Goal: Task Accomplishment & Management: Manage account settings

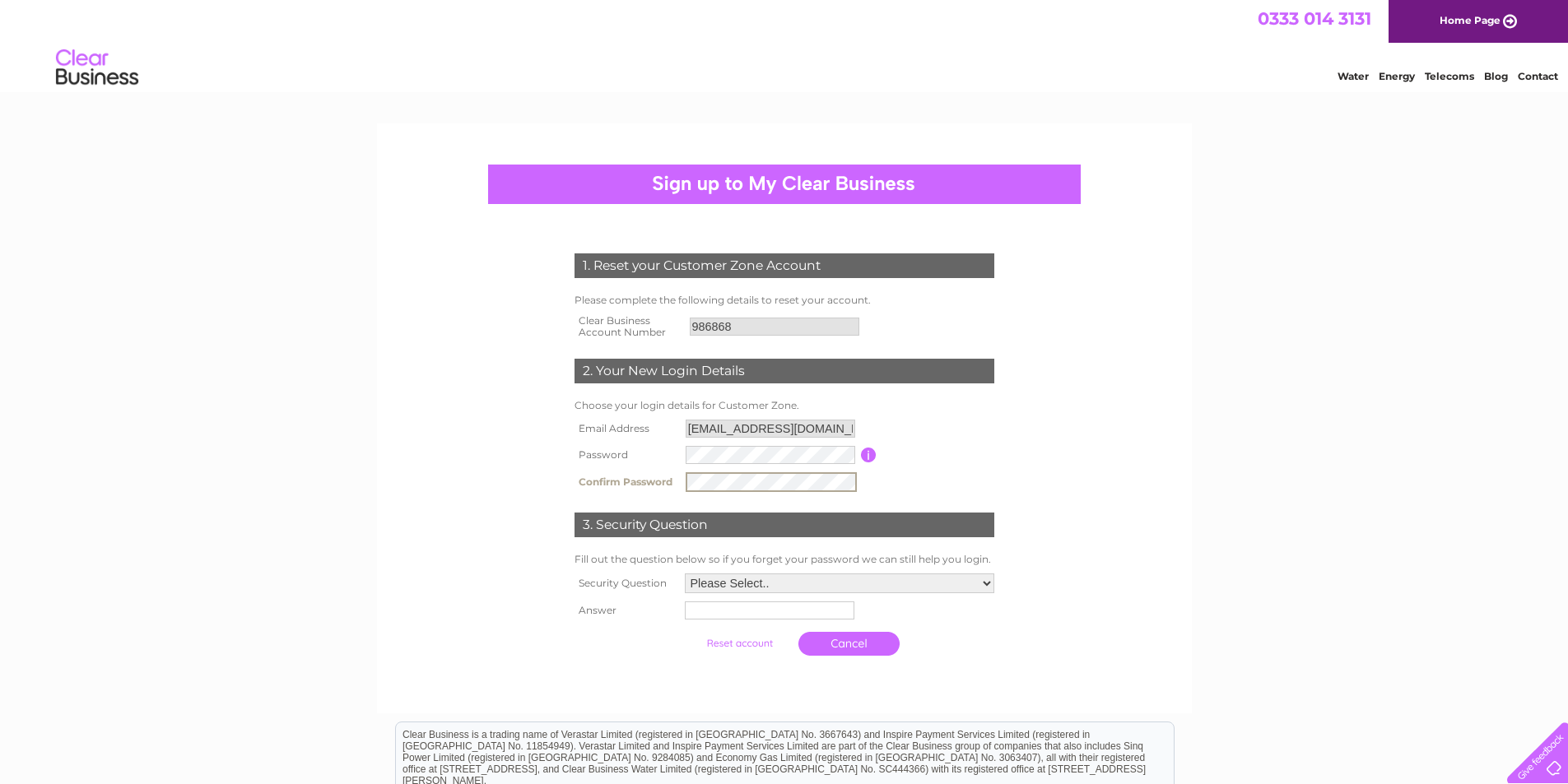
scroll to position [82, 0]
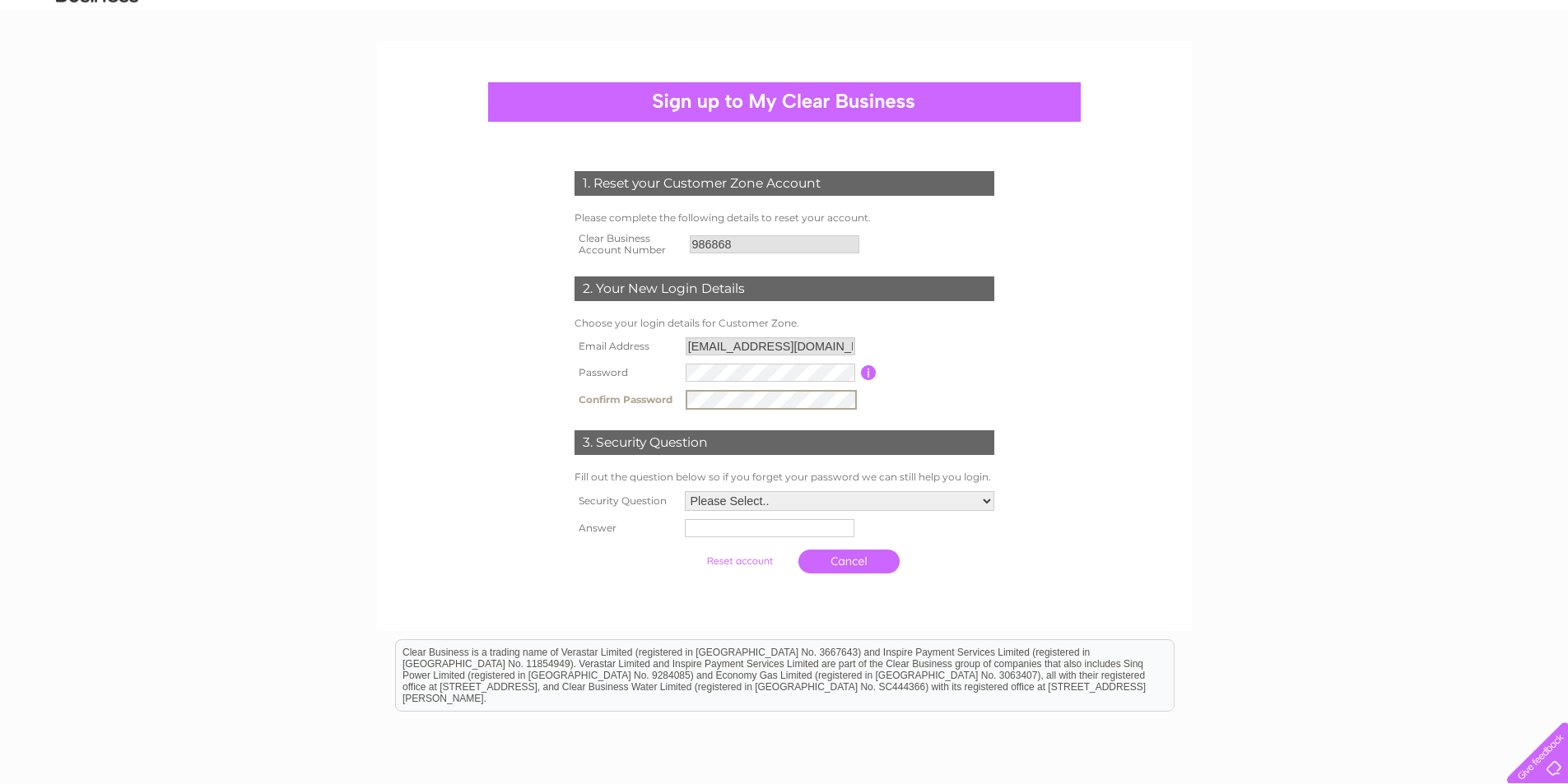
click at [987, 502] on select "Please Select.. In what town or city was your first job? In what town or city d…" at bounding box center [840, 501] width 310 height 20
select select "1"
click at [684, 491] on select "Please Select.. In what town or city was your first job? In what town or city d…" at bounding box center [839, 500] width 311 height 21
click at [776, 530] on input "text" at bounding box center [768, 528] width 170 height 18
type input "Forth"
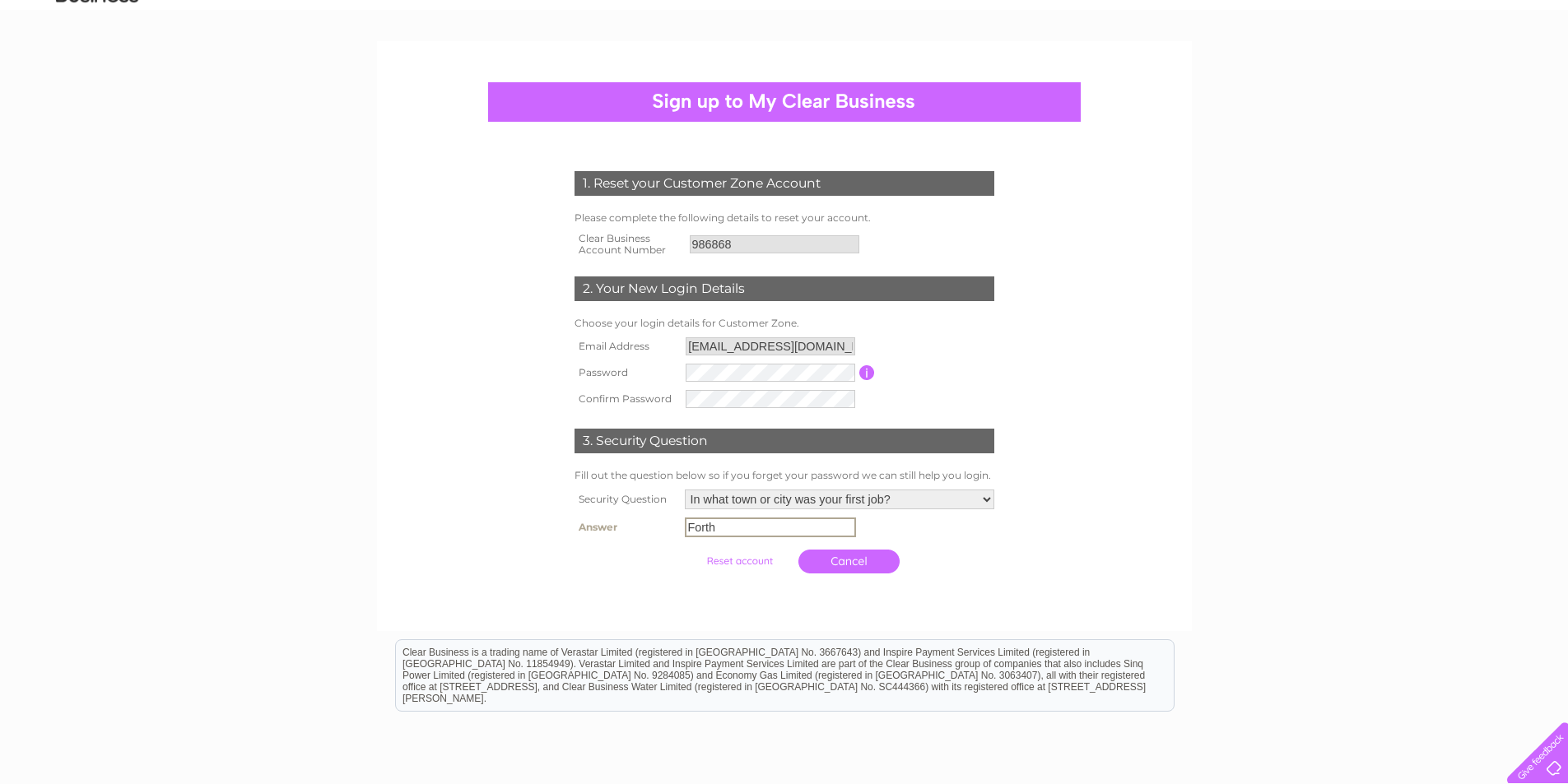
click at [759, 560] on input "submit" at bounding box center [739, 561] width 101 height 23
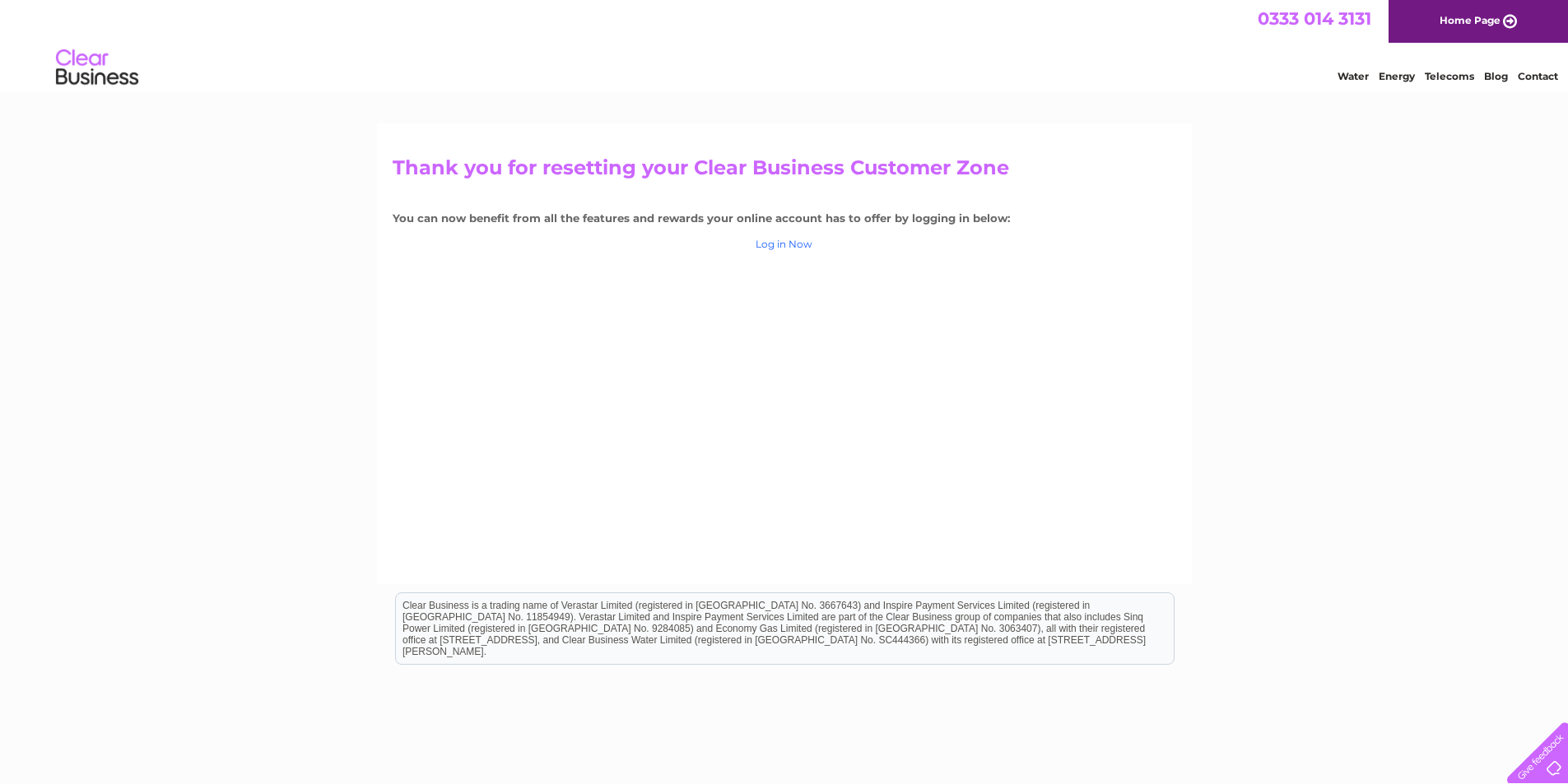
click at [798, 243] on link "Log in Now" at bounding box center [784, 244] width 57 height 12
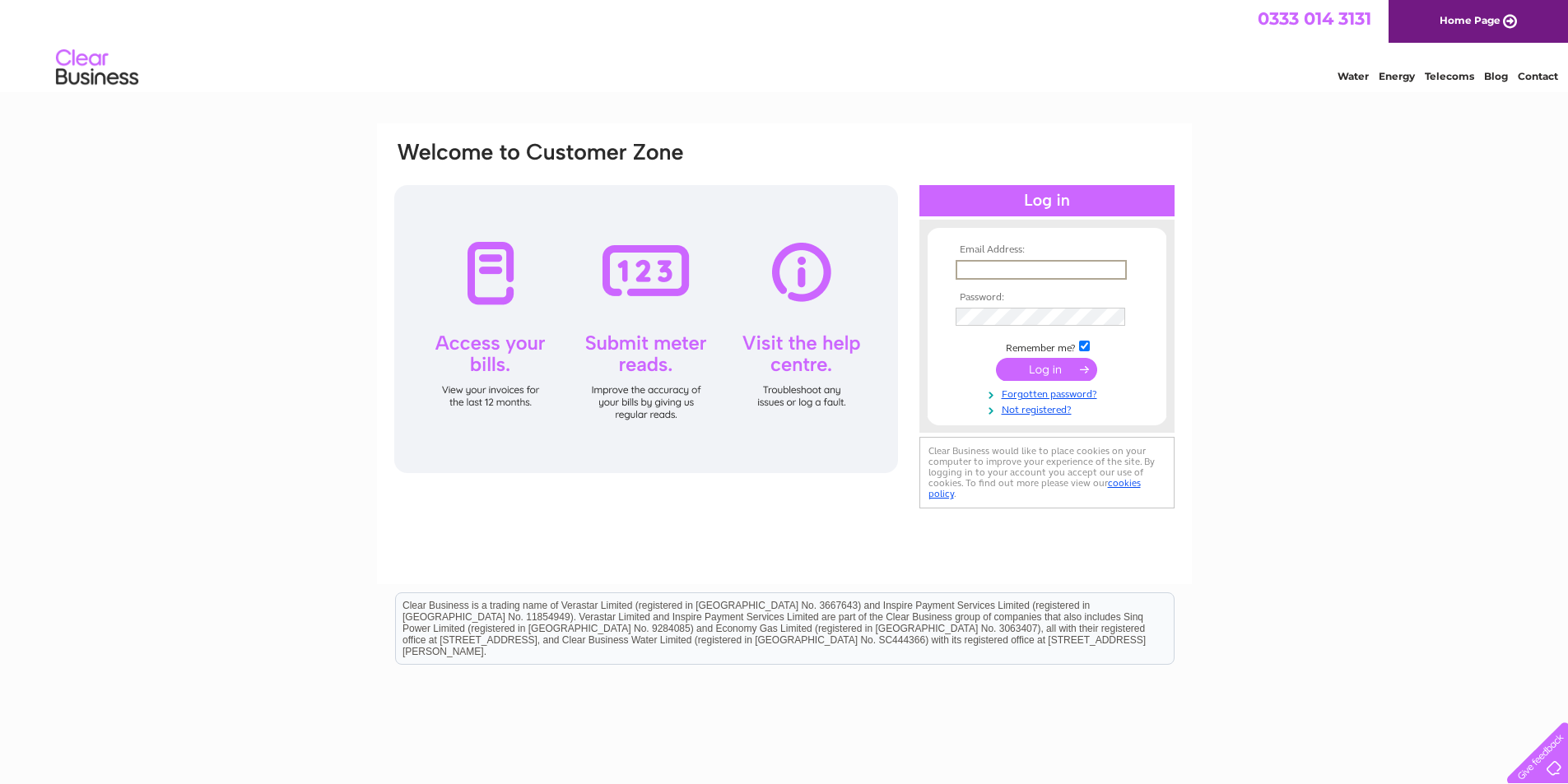
click at [1034, 262] on input "text" at bounding box center [1041, 270] width 171 height 20
type input "[EMAIL_ADDRESS][DOMAIN_NAME]"
click at [1058, 372] on input "submit" at bounding box center [1046, 367] width 101 height 23
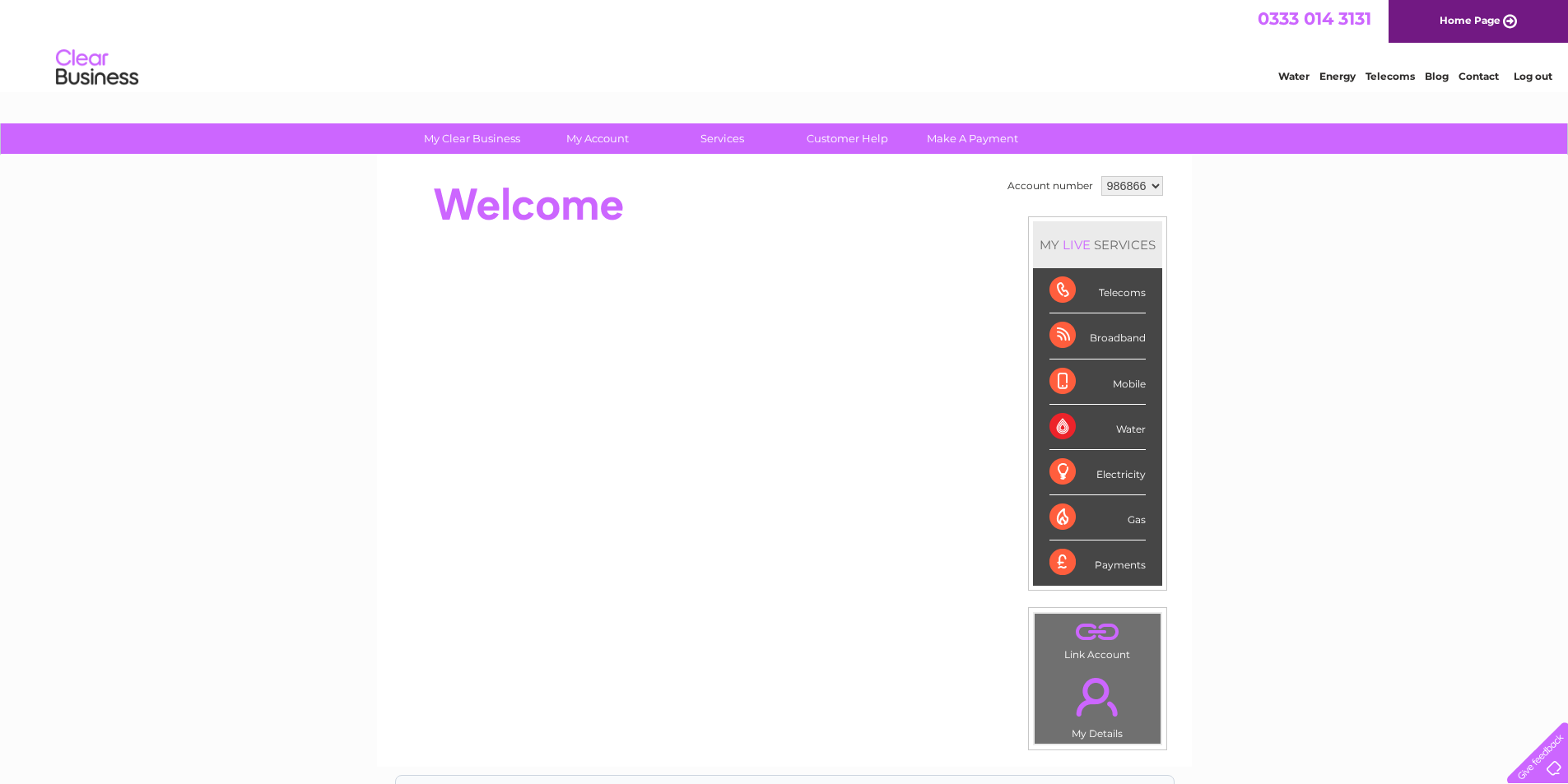
click at [1056, 473] on div "Electricity" at bounding box center [1098, 473] width 96 height 45
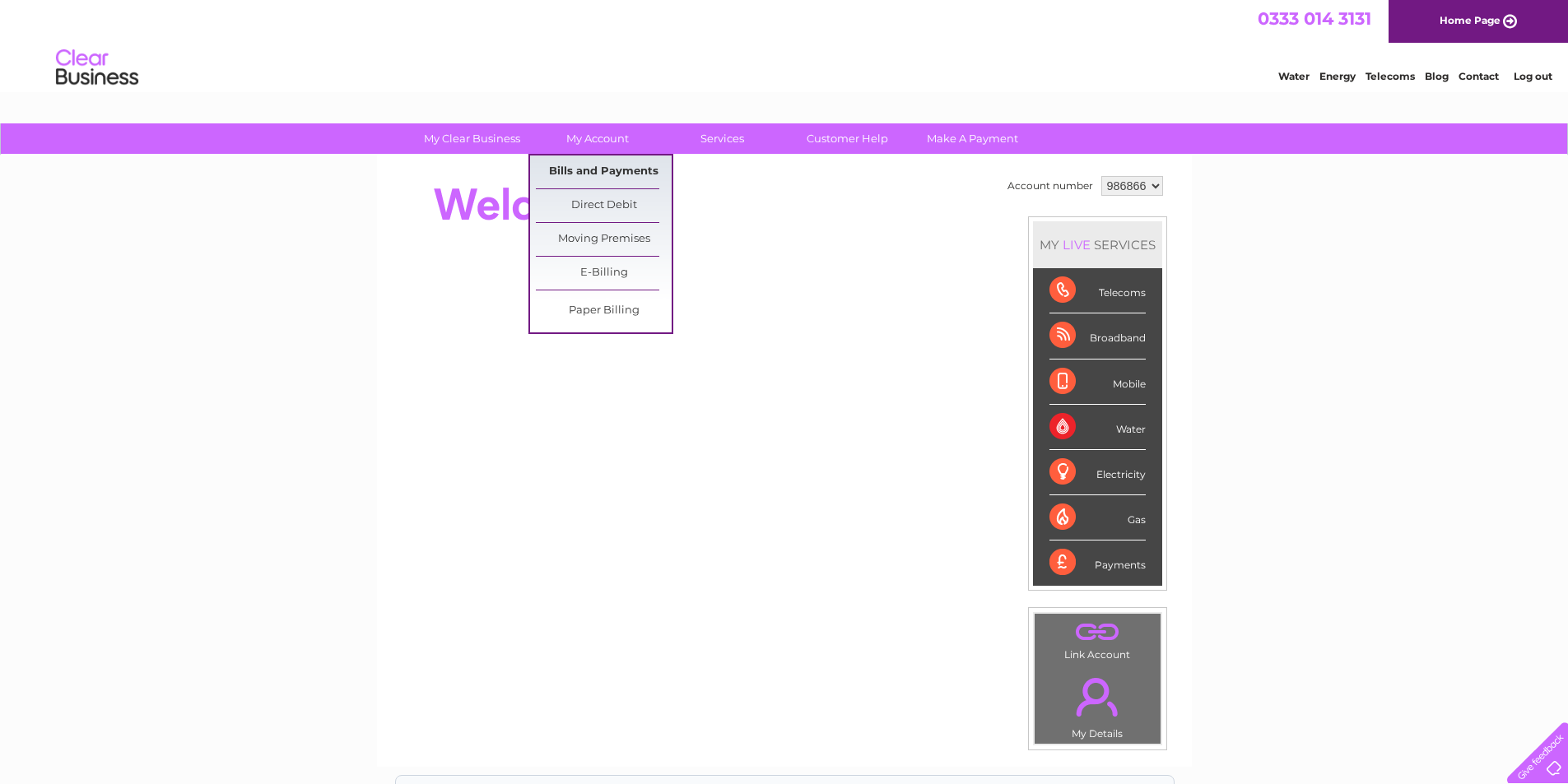
click at [604, 159] on link "Bills and Payments" at bounding box center [604, 171] width 136 height 33
